Goal: Check status: Check status

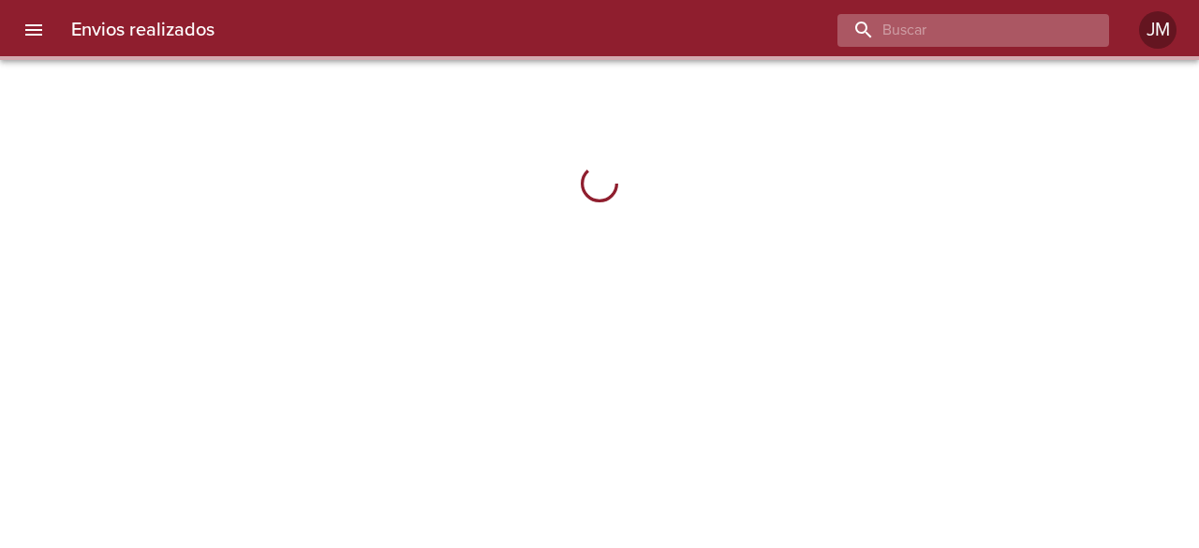
click at [986, 35] on input "buscar" at bounding box center [957, 30] width 240 height 33
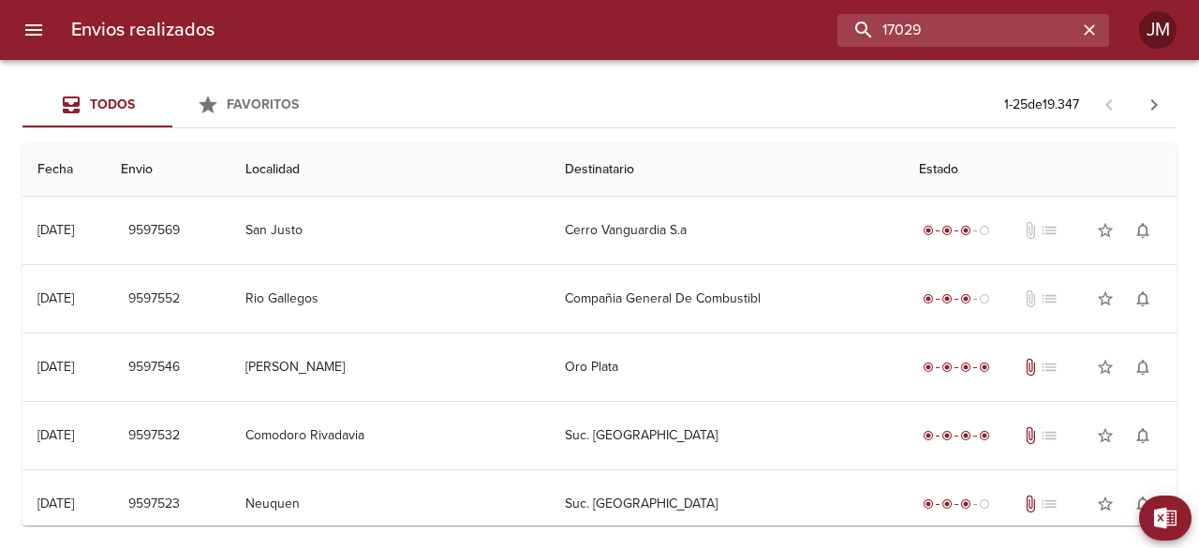
type input "17029"
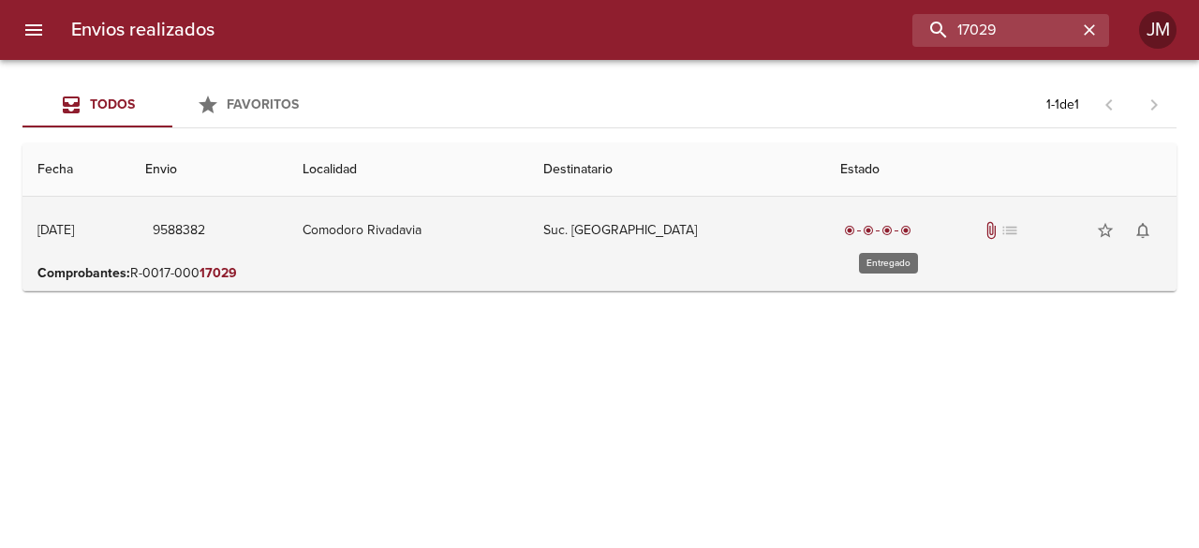
click at [874, 235] on span "radio_button_checked" at bounding box center [868, 230] width 11 height 11
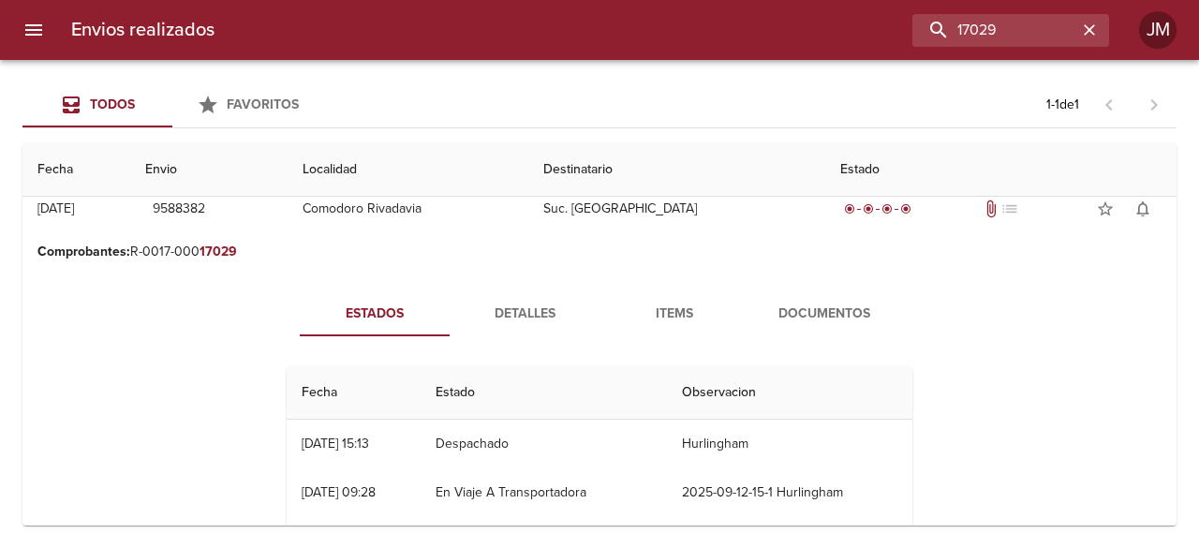
scroll to position [20, 0]
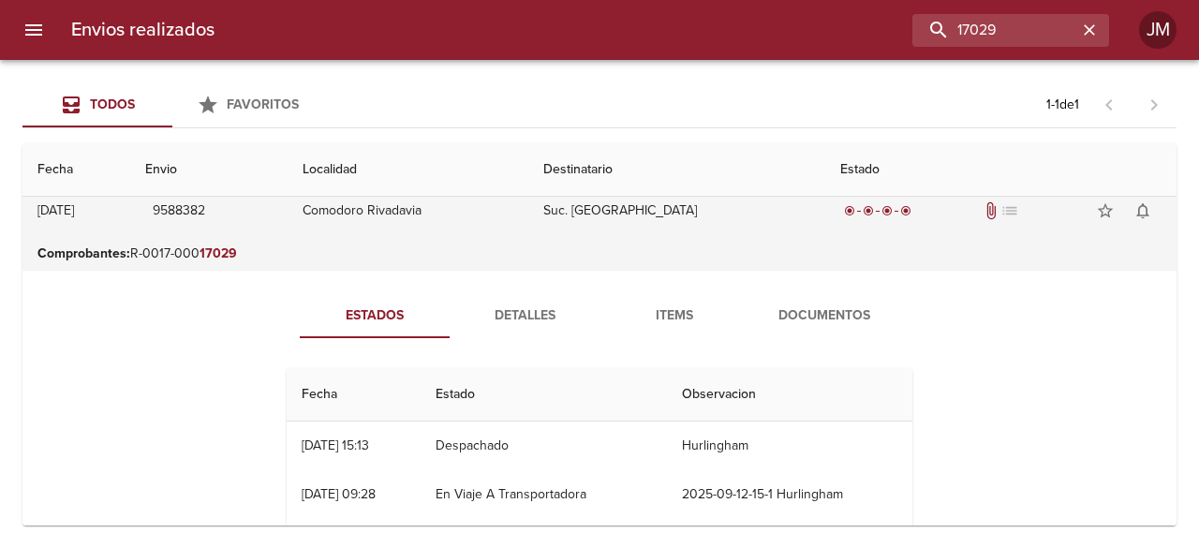
click at [982, 209] on span "attach_file" at bounding box center [991, 210] width 19 height 19
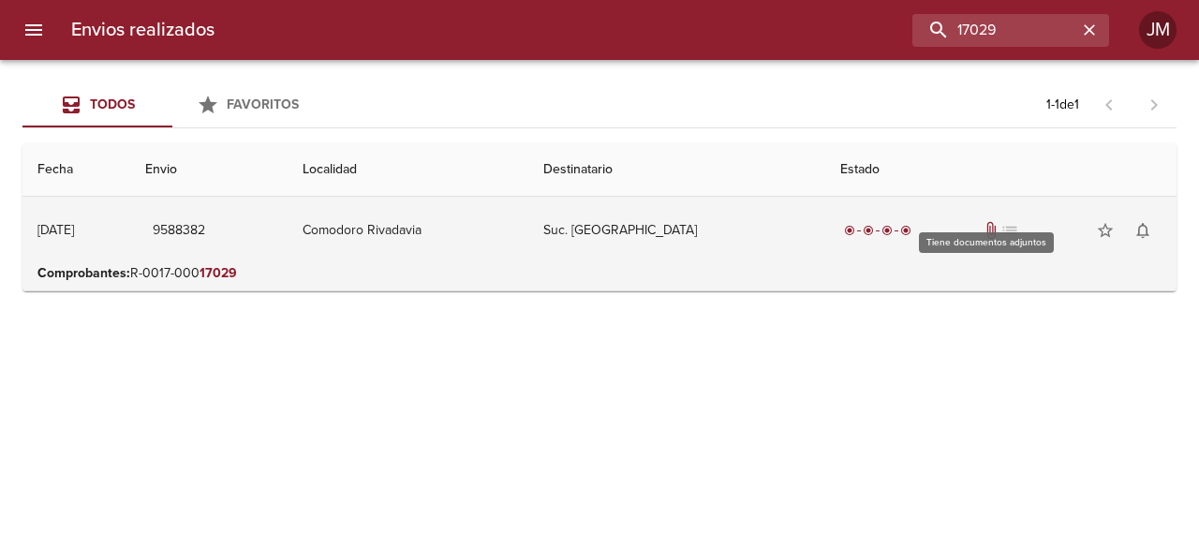
scroll to position [0, 0]
click at [994, 230] on span "attach_file" at bounding box center [991, 230] width 19 height 19
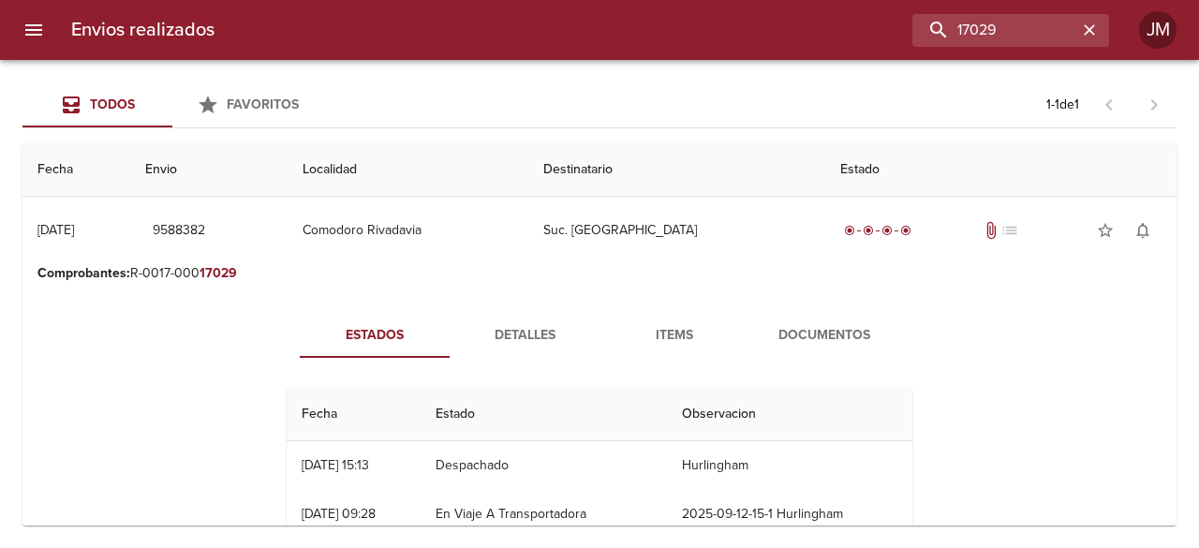
click at [842, 326] on span "Documentos" at bounding box center [824, 335] width 127 height 23
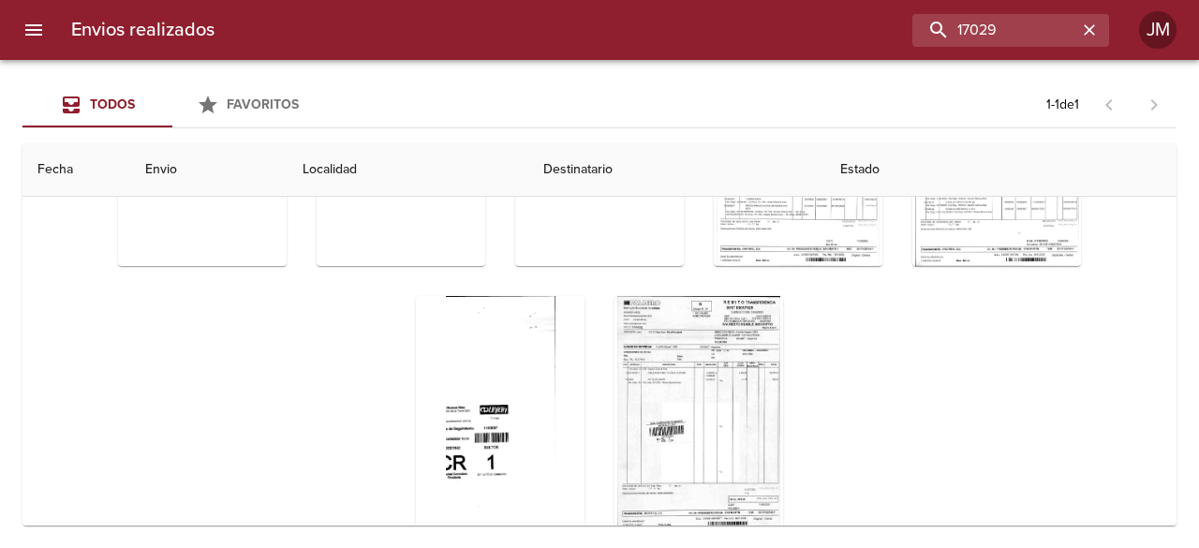
scroll to position [197, 0]
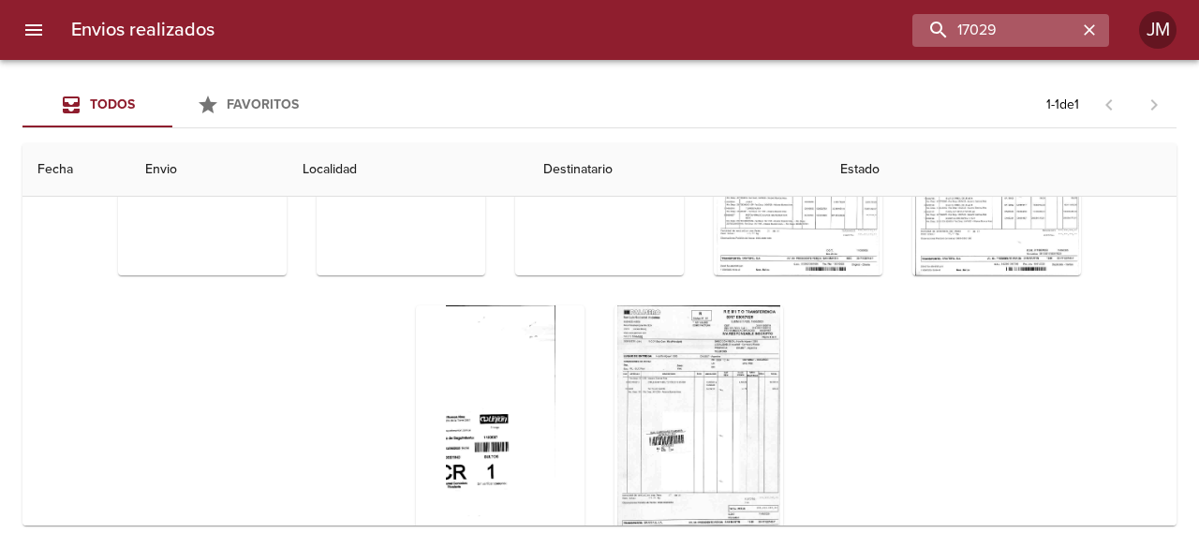
click at [1088, 30] on icon "button" at bounding box center [1089, 29] width 11 height 11
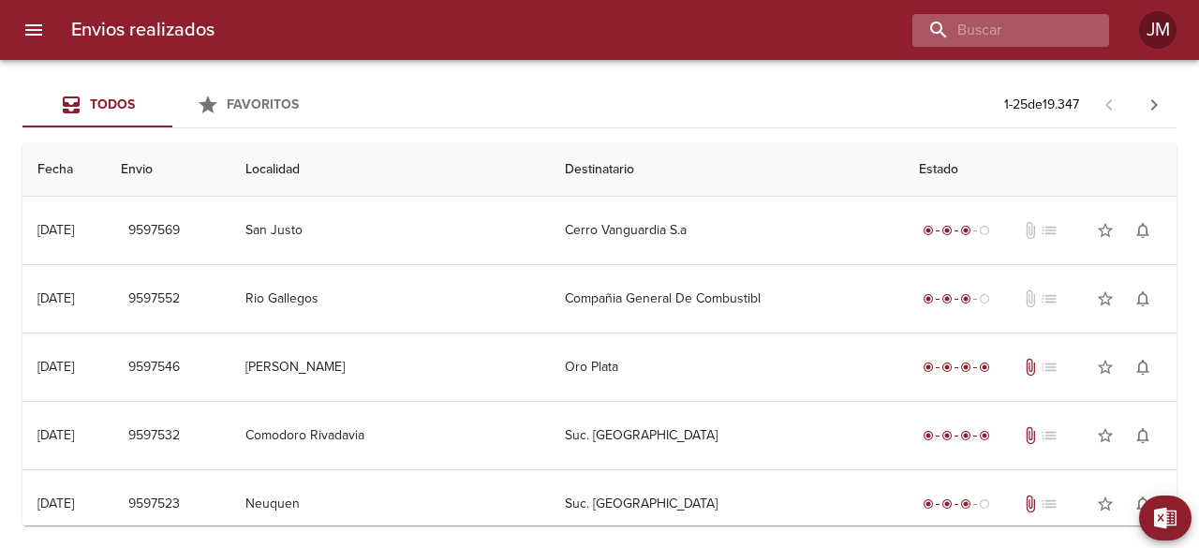
scroll to position [0, 0]
